Goal: Information Seeking & Learning: Learn about a topic

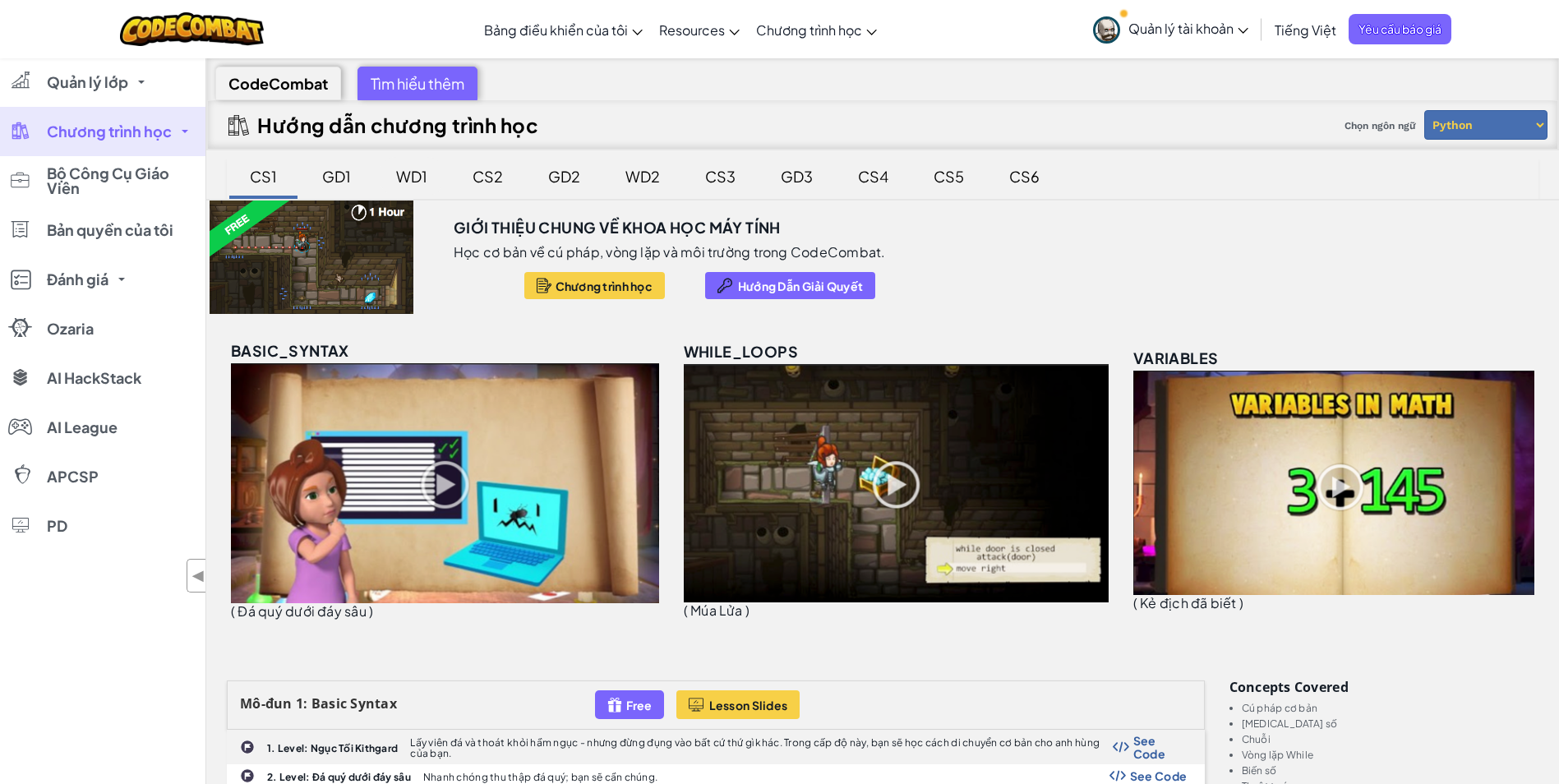
click at [413, 168] on div "WD1" at bounding box center [412, 176] width 64 height 39
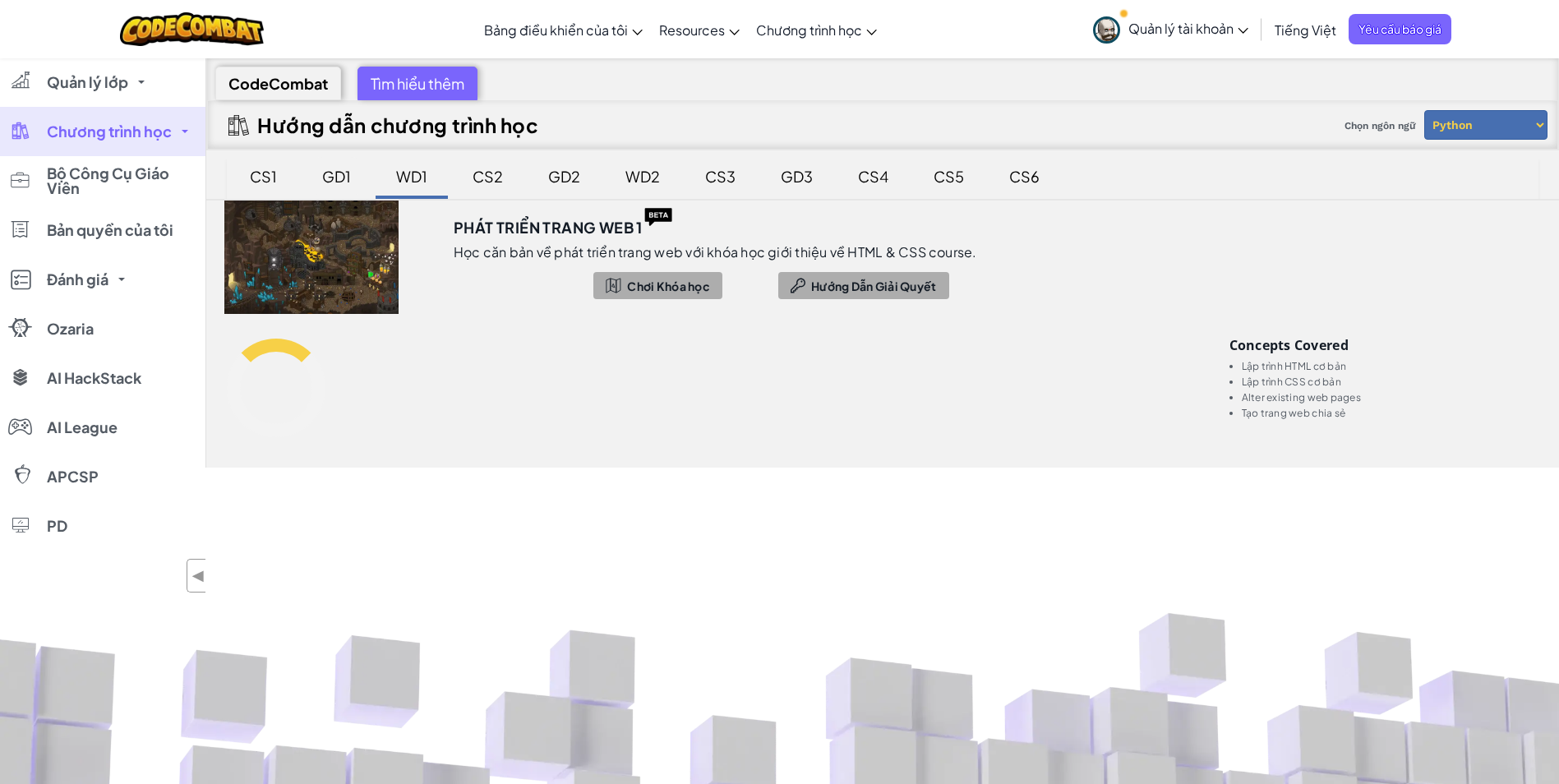
click at [333, 169] on div "GD1" at bounding box center [336, 176] width 62 height 39
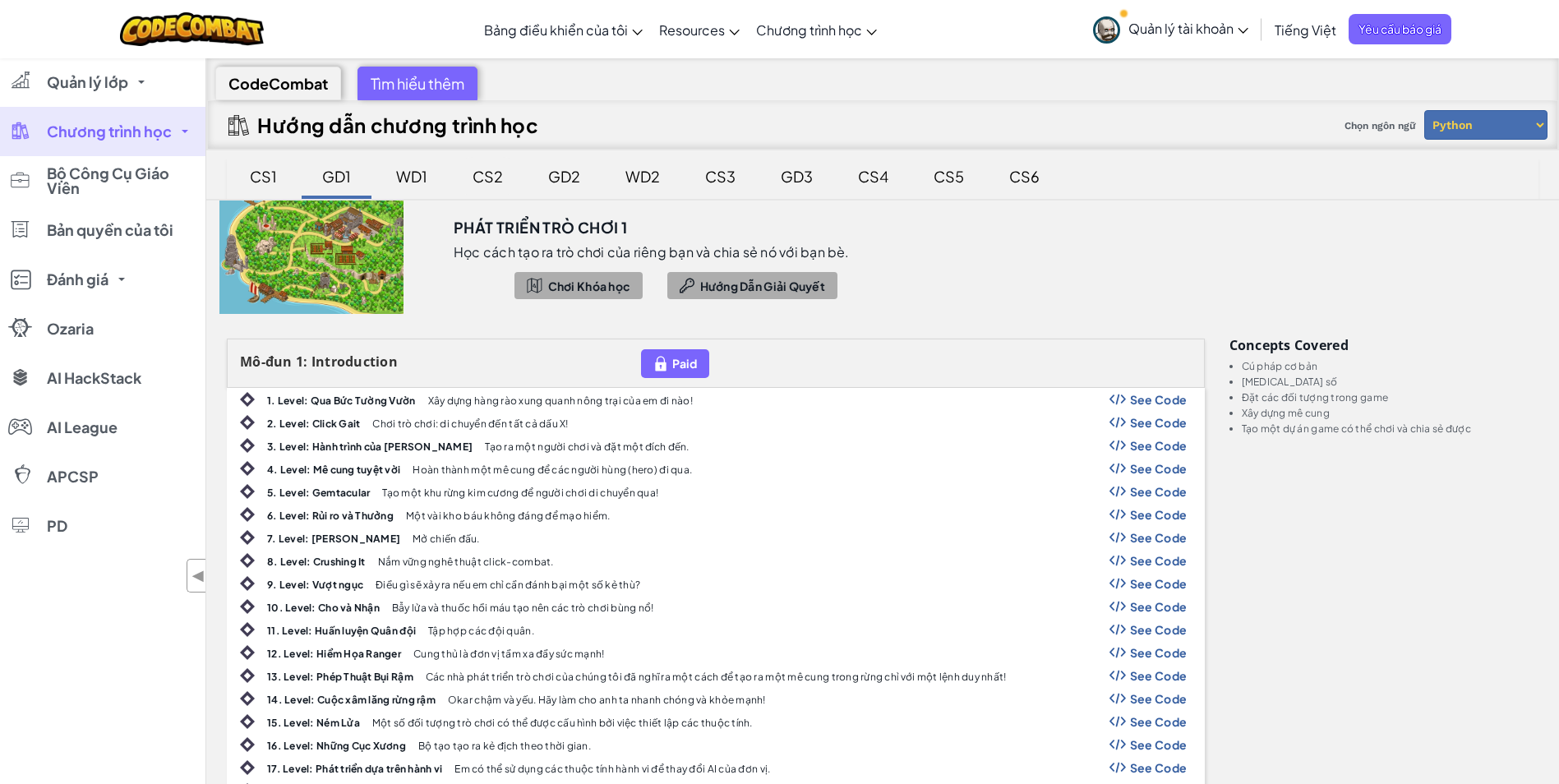
click at [500, 189] on div "CS2" at bounding box center [487, 176] width 64 height 39
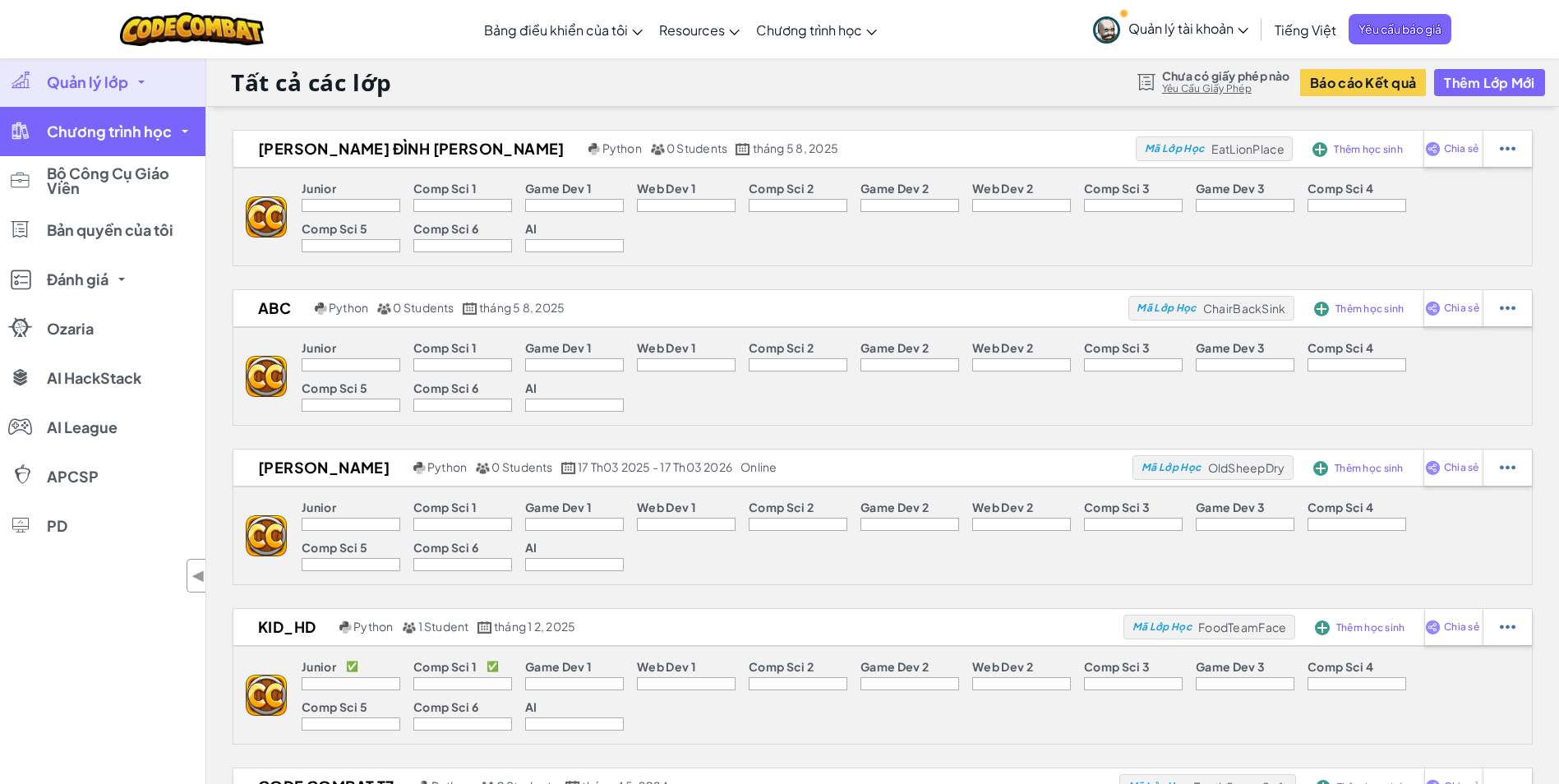
click at [105, 126] on span "Chương trình học" at bounding box center [109, 132] width 125 height 15
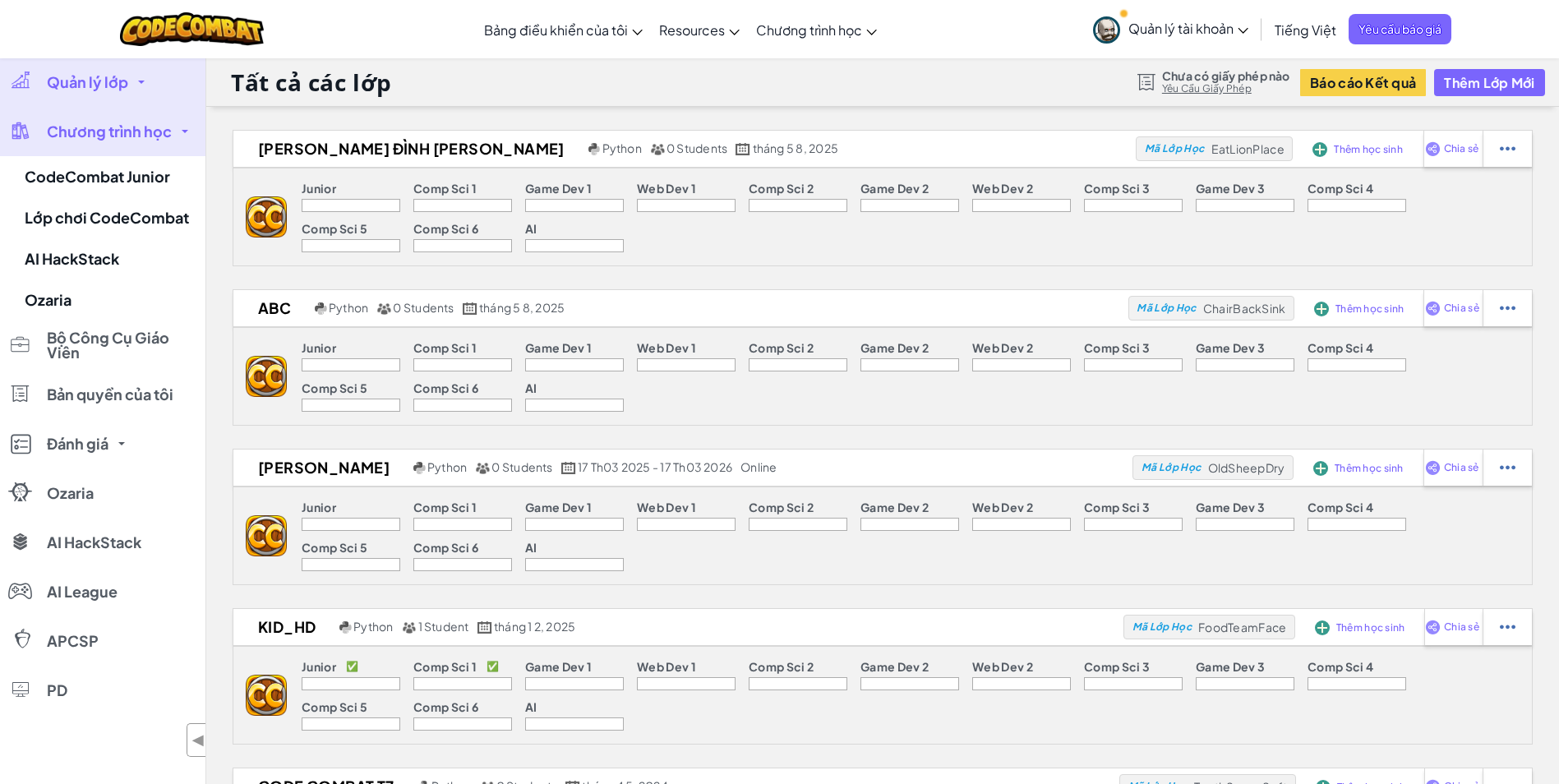
click at [105, 126] on span "Chương trình học" at bounding box center [109, 132] width 125 height 15
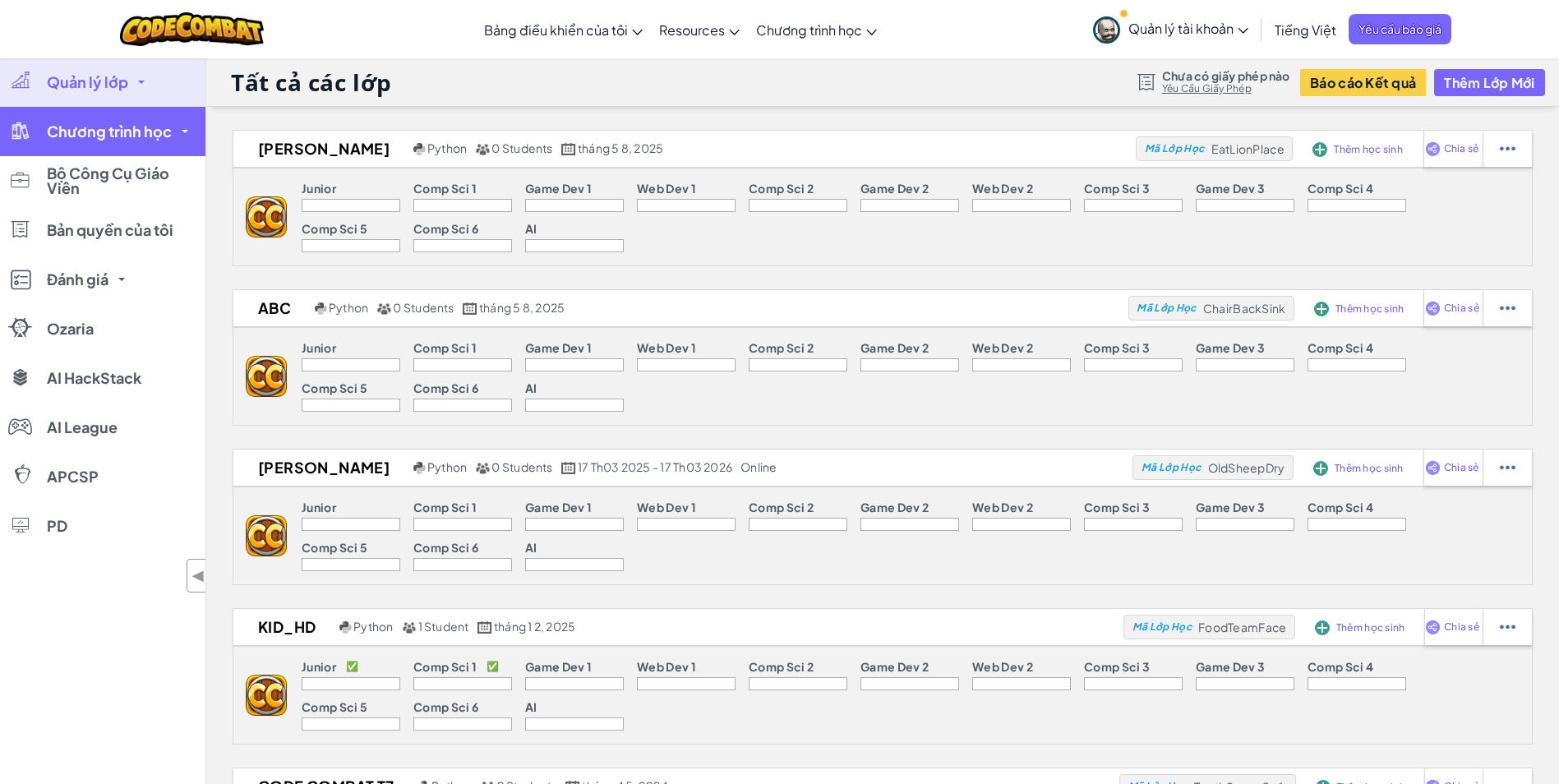
click at [150, 118] on link "Chương trình học" at bounding box center [102, 132] width 206 height 49
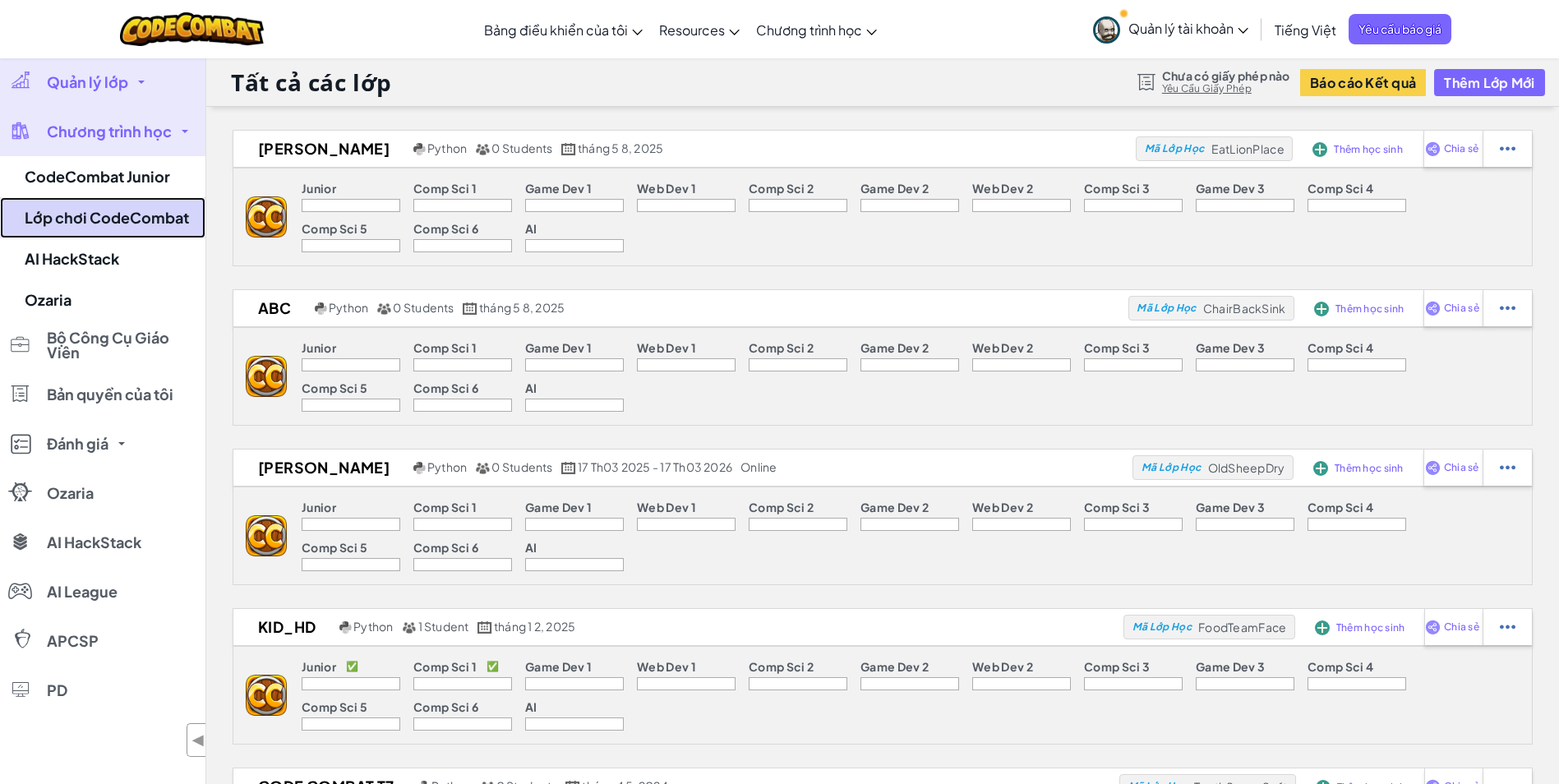
click at [151, 219] on link "Lớp chơi CodeCombat" at bounding box center [102, 217] width 206 height 41
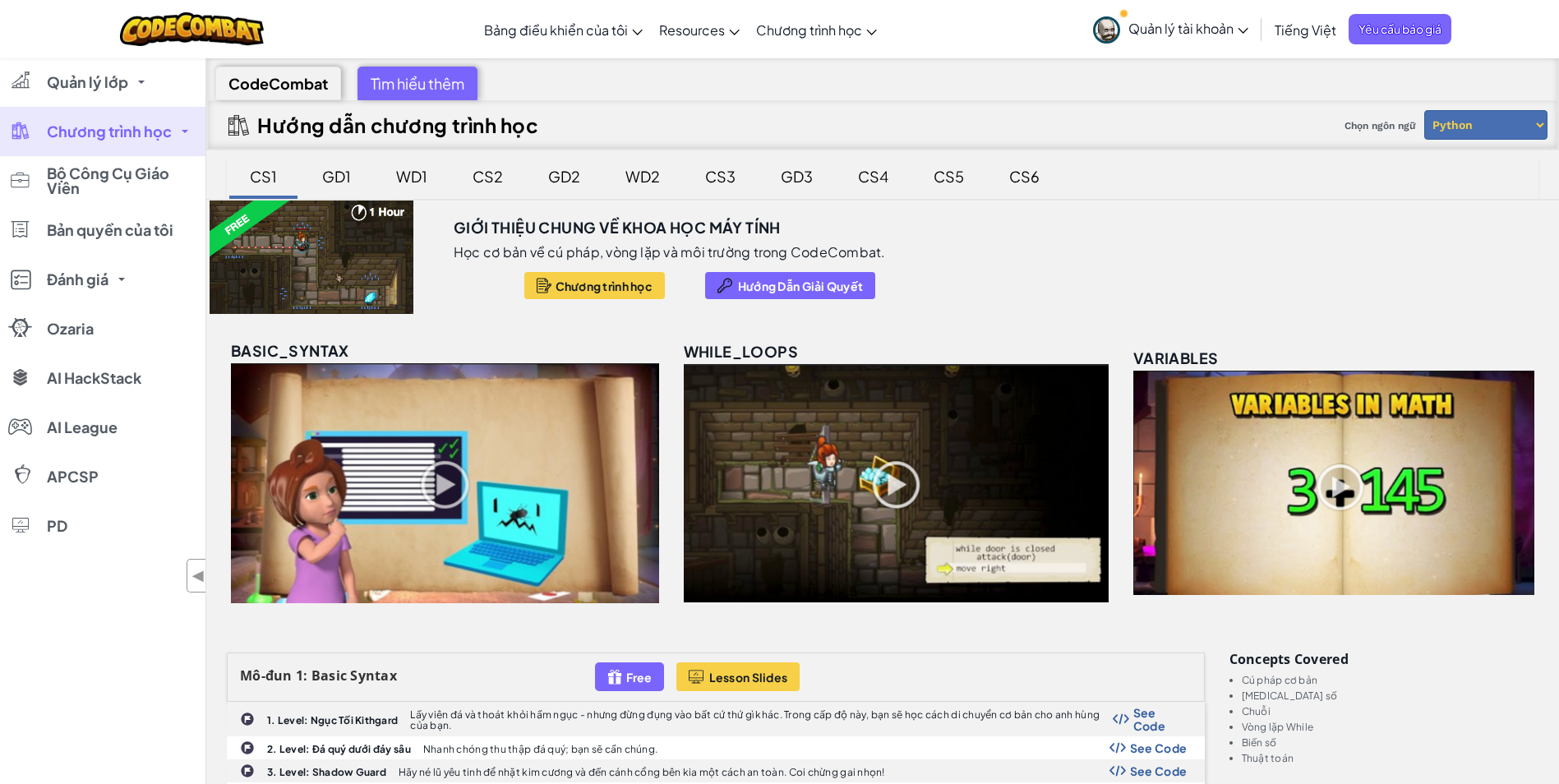
click at [486, 169] on div "CS2" at bounding box center [487, 176] width 64 height 39
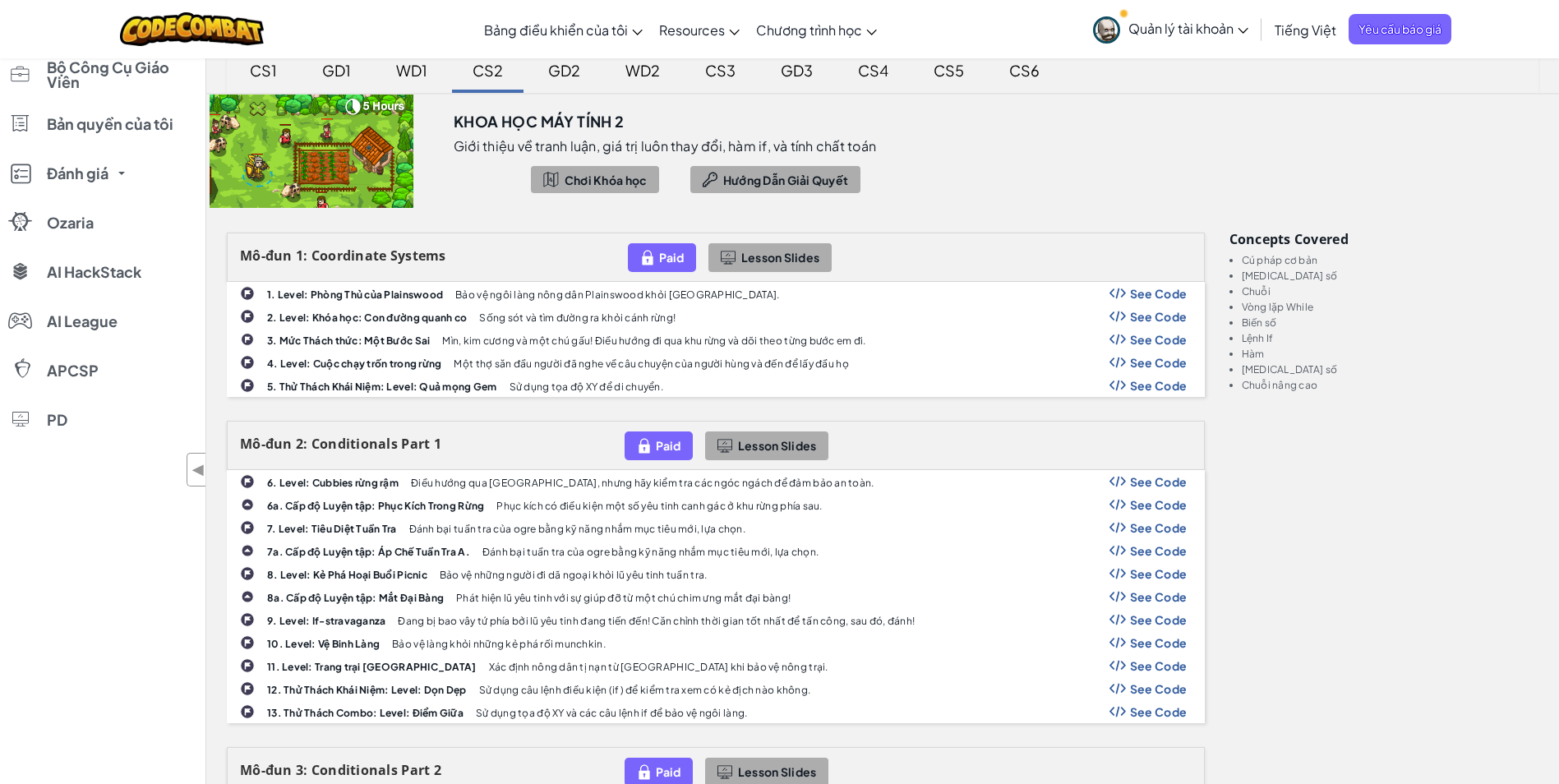
scroll to position [219, 0]
